Goal: Information Seeking & Learning: Check status

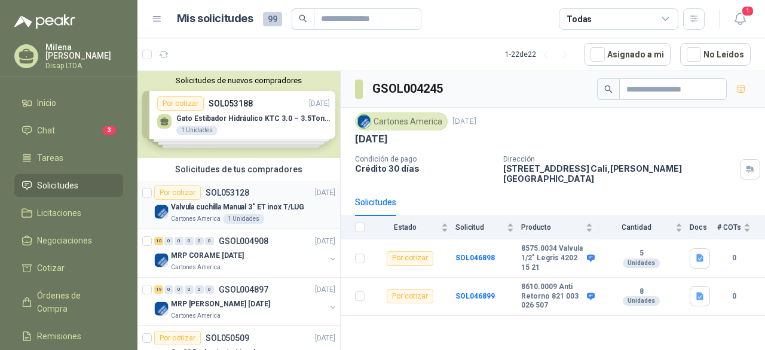
click at [264, 205] on p "Valvula cuchilla Manual 3" ET inox T/LUG" at bounding box center [237, 206] width 133 height 11
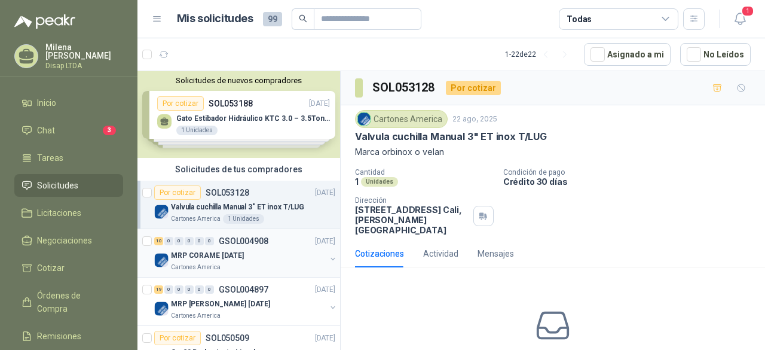
click at [256, 249] on div "MRP CORAME [DATE]" at bounding box center [248, 255] width 155 height 14
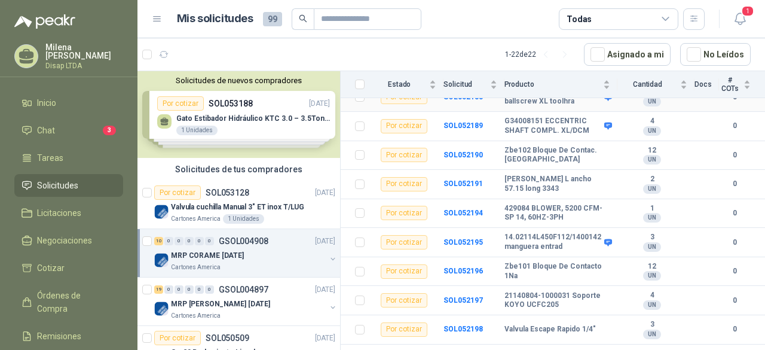
scroll to position [179, 0]
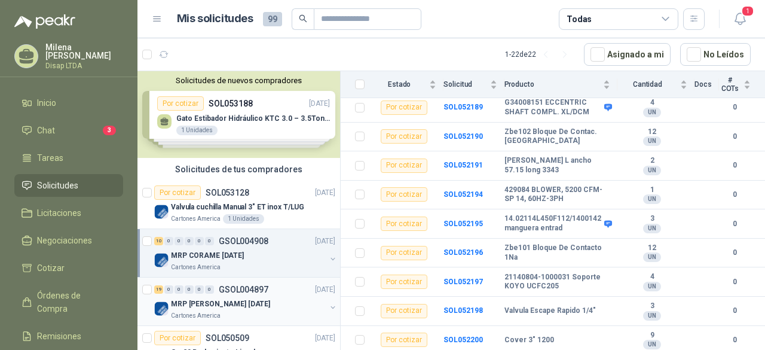
click at [258, 303] on div "MRP [PERSON_NAME] [DATE]" at bounding box center [248, 303] width 155 height 14
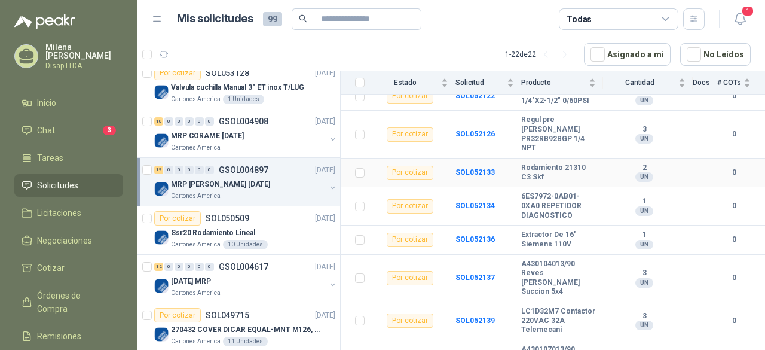
scroll to position [561, 0]
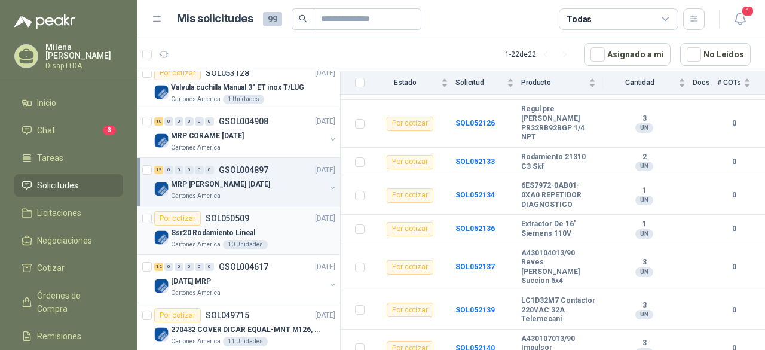
click at [278, 231] on div "Ssr20 Rodamiento Lineal" at bounding box center [253, 232] width 164 height 14
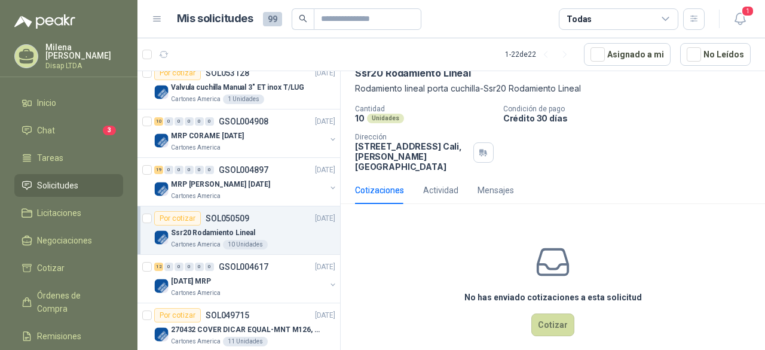
scroll to position [65, 0]
click at [211, 276] on p "[DATE] MRP" at bounding box center [191, 280] width 40 height 11
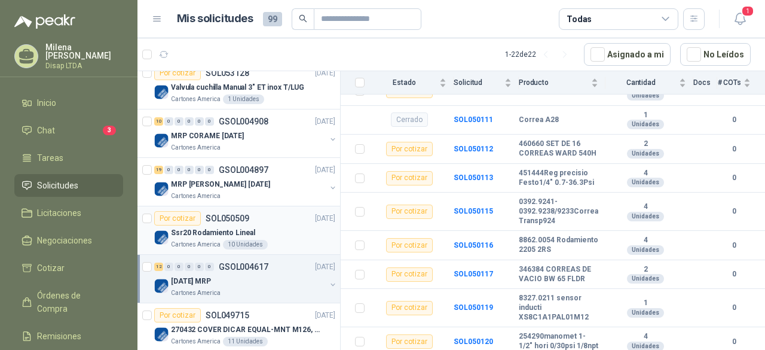
scroll to position [179, 0]
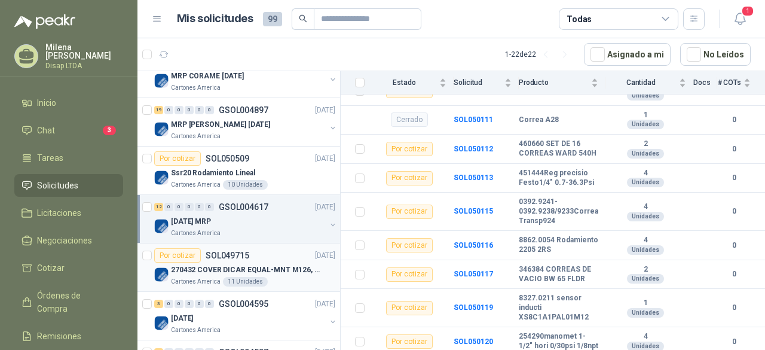
click at [280, 277] on div "Cartones America 11 Unidades" at bounding box center [253, 282] width 164 height 10
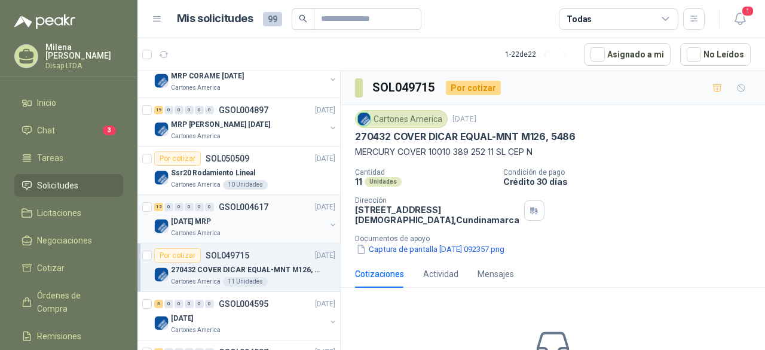
scroll to position [239, 0]
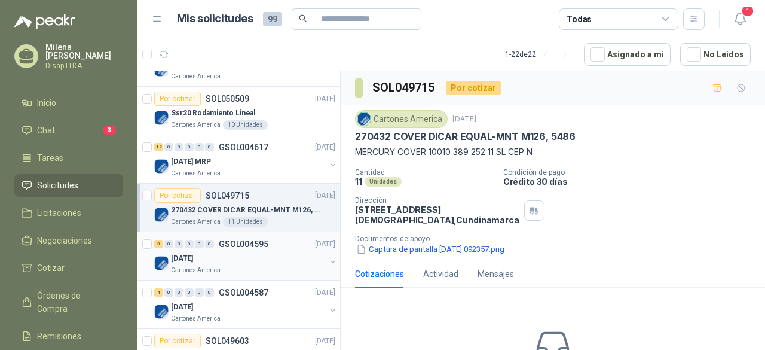
click at [255, 251] on div "[DATE]" at bounding box center [248, 258] width 155 height 14
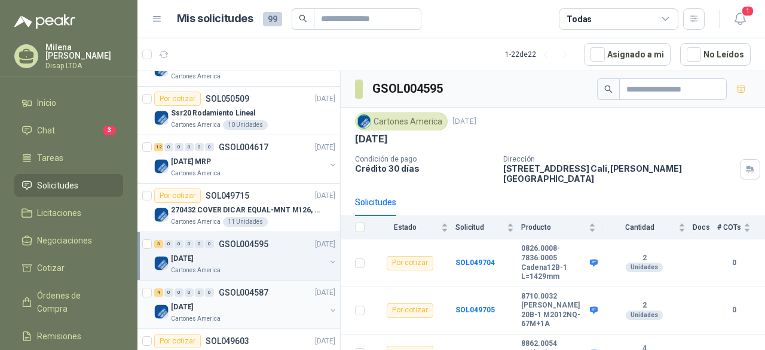
click at [235, 288] on p "GSOL004587" at bounding box center [244, 292] width 50 height 8
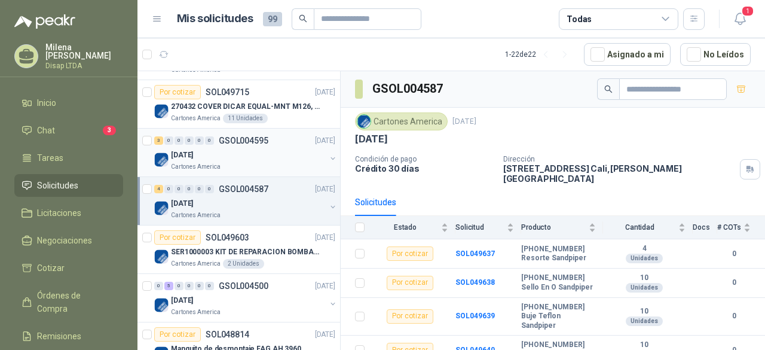
scroll to position [359, 0]
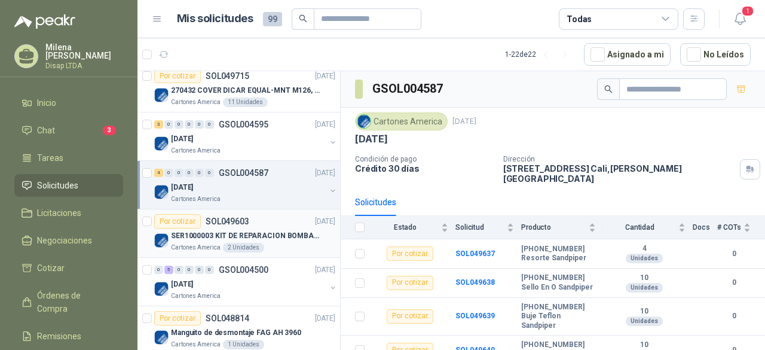
click at [292, 239] on div "SER1000003 KIT DE REPARACION BOMBA WILDEN" at bounding box center [253, 235] width 164 height 14
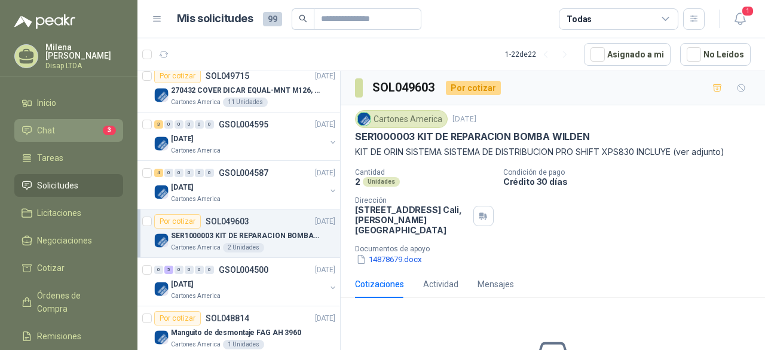
click at [93, 134] on li "Chat 3" at bounding box center [69, 130] width 94 height 13
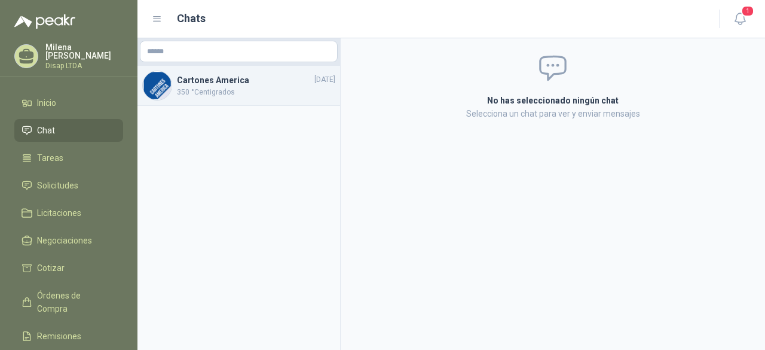
click at [265, 93] on span "350 °Centigrados" at bounding box center [256, 92] width 158 height 11
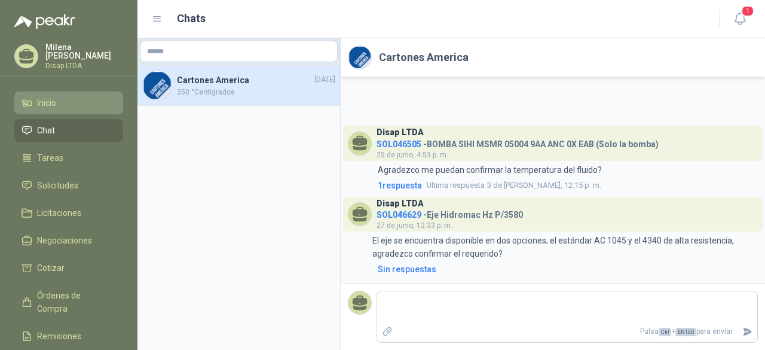
click at [54, 93] on link "Inicio" at bounding box center [68, 102] width 109 height 23
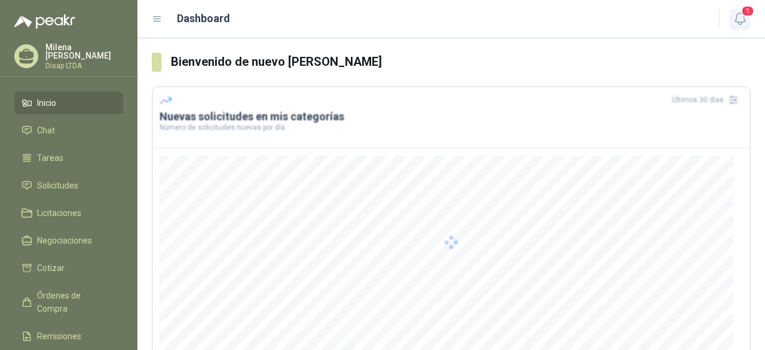
click at [746, 20] on icon "button" at bounding box center [740, 18] width 15 height 15
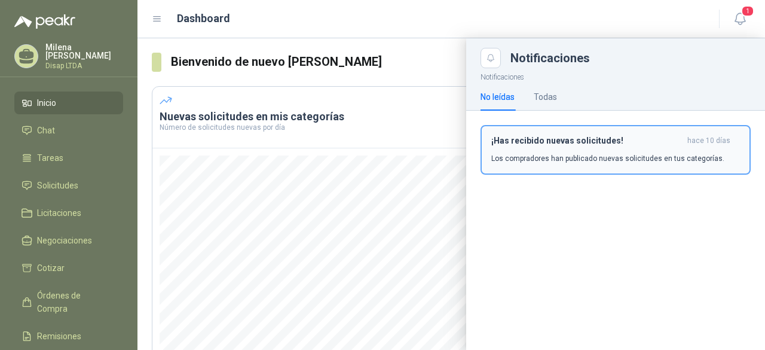
click at [553, 148] on div "¡Has recibido nuevas solicitudes! hace 10 [PERSON_NAME] Los compradores han pub…" at bounding box center [615, 150] width 249 height 28
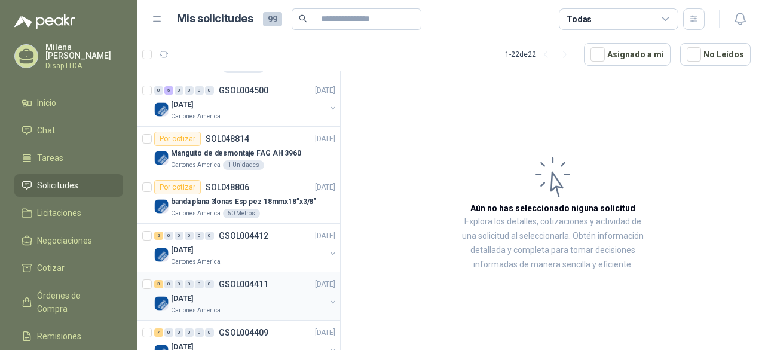
scroll to position [538, 0]
click at [237, 237] on div "2 0 0 0 0 0 GSOL004412 [DATE]" at bounding box center [245, 235] width 183 height 14
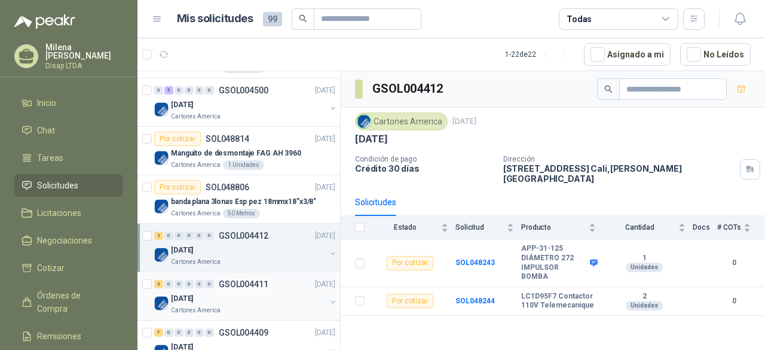
click at [237, 284] on p "GSOL004411" at bounding box center [244, 284] width 50 height 8
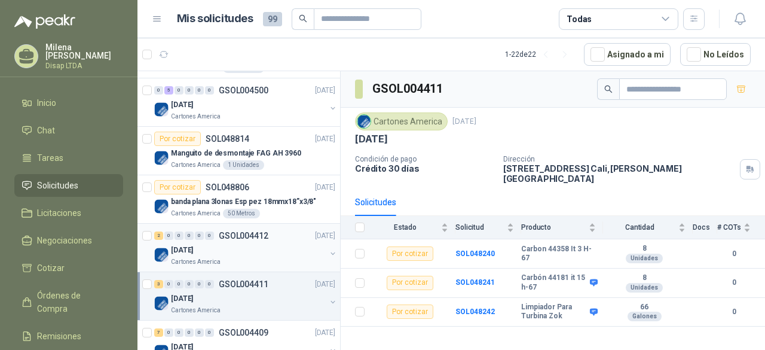
scroll to position [598, 0]
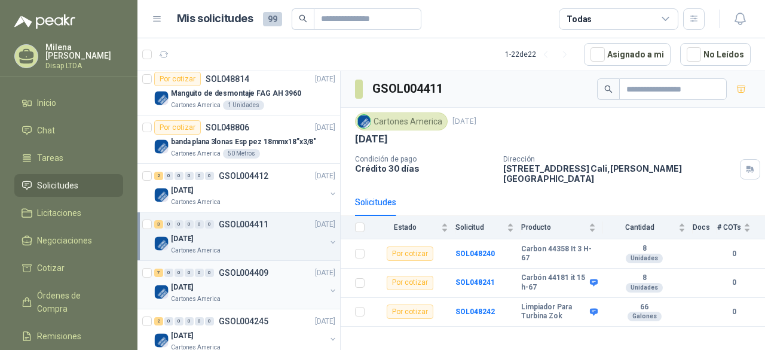
click at [221, 280] on div "[DATE]" at bounding box center [248, 287] width 155 height 14
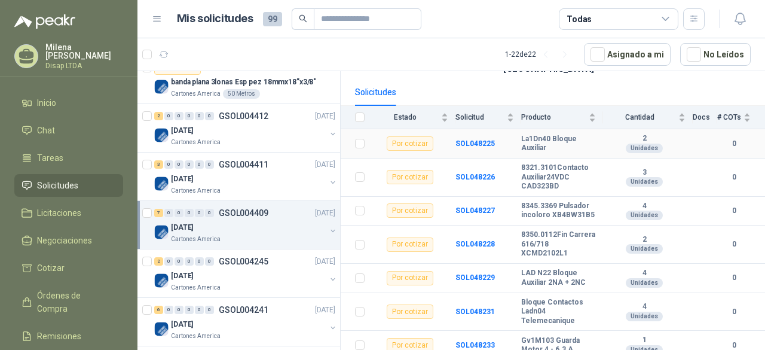
scroll to position [114, 0]
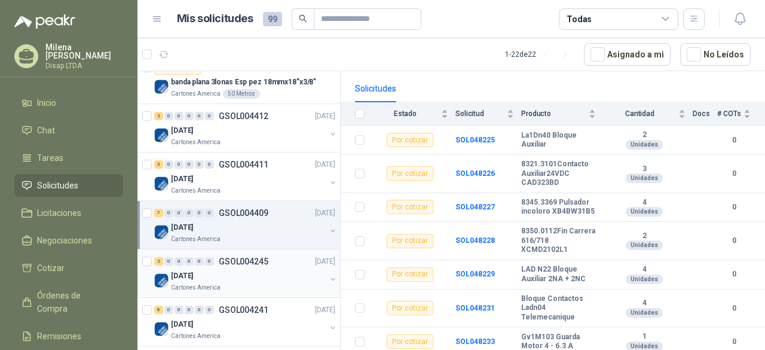
click at [225, 271] on div "[DATE]" at bounding box center [248, 275] width 155 height 14
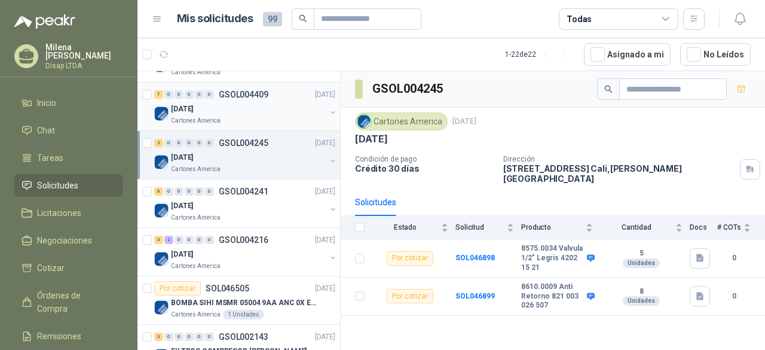
scroll to position [777, 0]
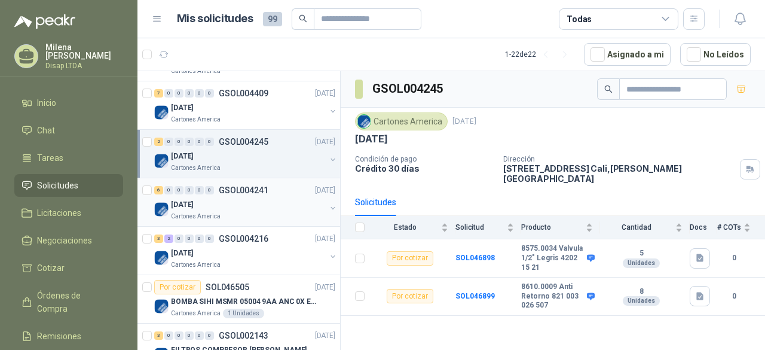
click at [238, 206] on div "[DATE]" at bounding box center [248, 204] width 155 height 14
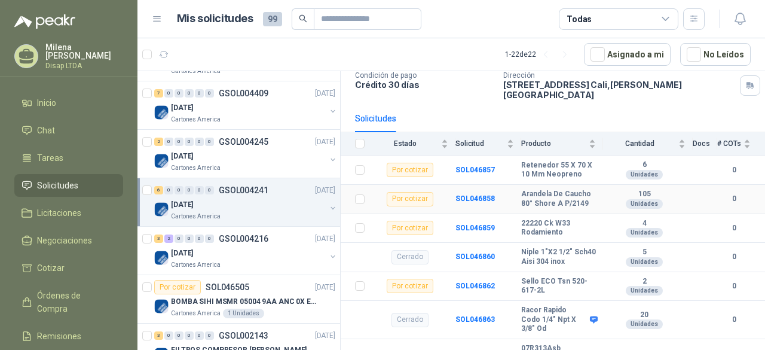
scroll to position [143, 0]
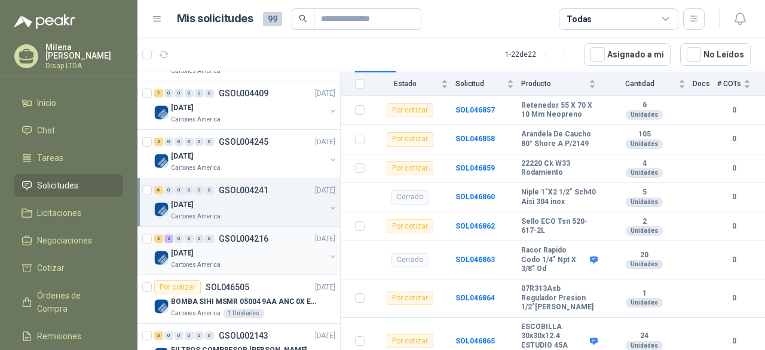
click at [257, 249] on div "[DATE]" at bounding box center [248, 253] width 155 height 14
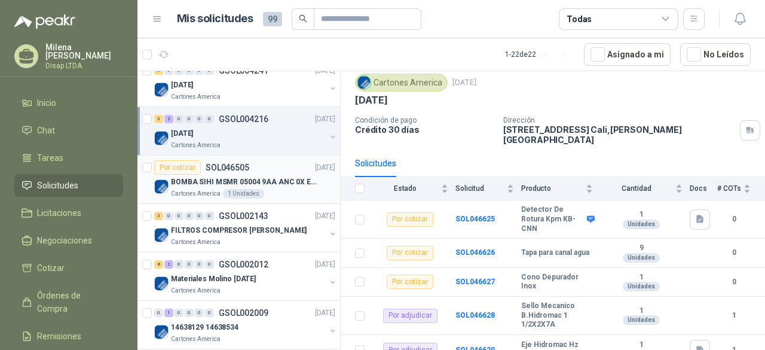
scroll to position [904, 0]
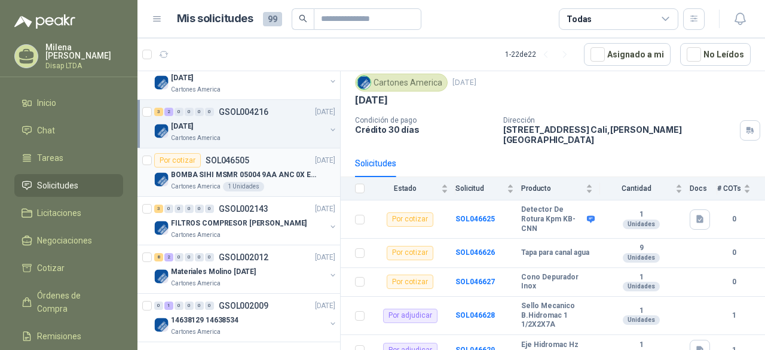
click at [288, 182] on div "Cartones America 1 Unidades" at bounding box center [253, 187] width 164 height 10
